Goal: Information Seeking & Learning: Learn about a topic

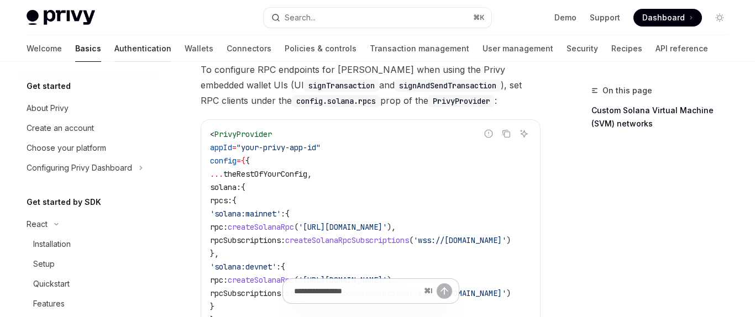
click at [114, 44] on link "Authentication" at bounding box center [142, 48] width 57 height 27
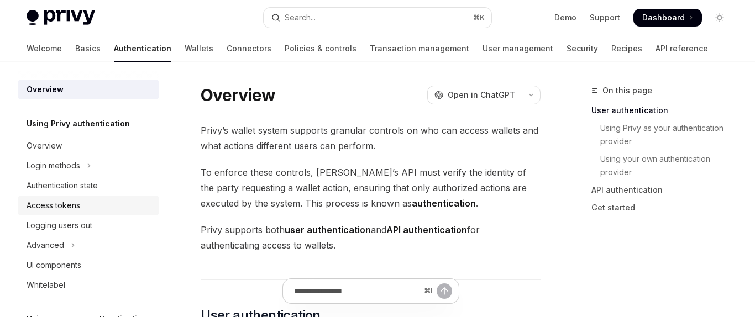
scroll to position [30, 0]
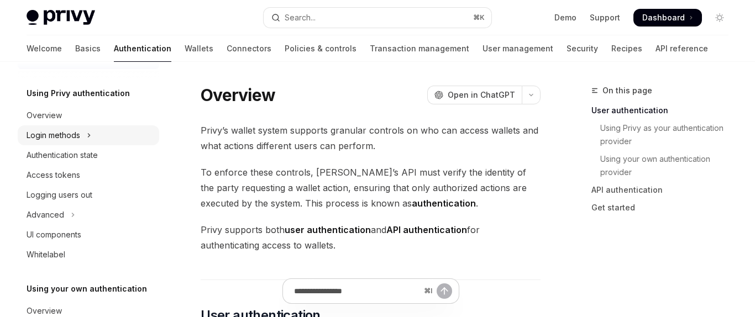
click at [95, 135] on button "Login methods" at bounding box center [88, 135] width 141 height 20
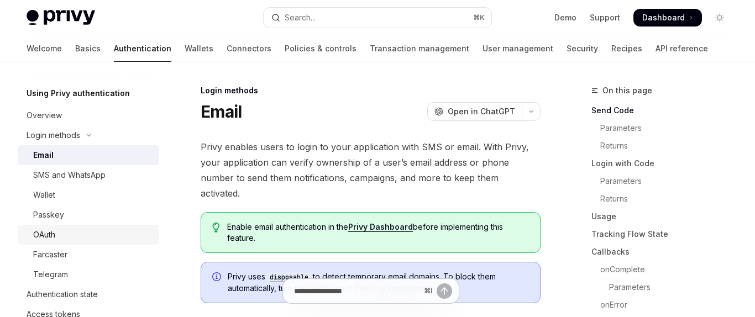
click at [66, 234] on div "OAuth" at bounding box center [92, 234] width 119 height 13
type textarea "*"
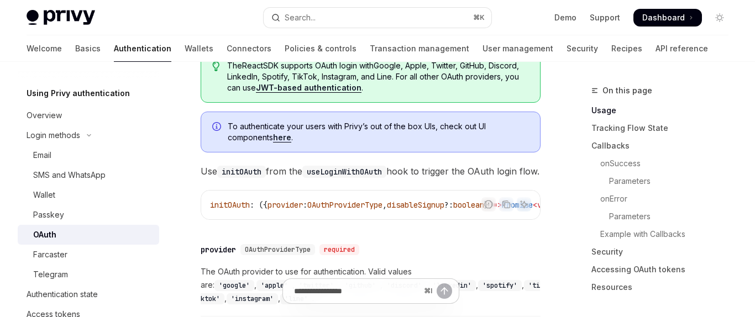
scroll to position [466, 0]
